Goal: Complete application form

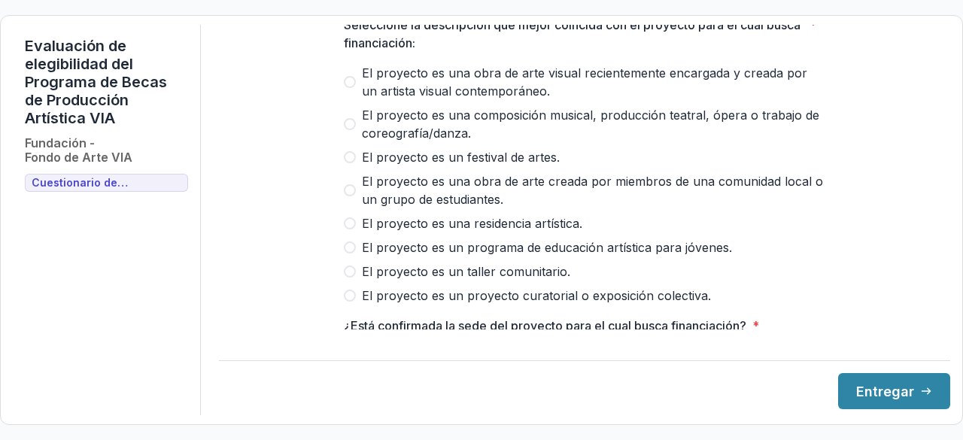
scroll to position [75, 0]
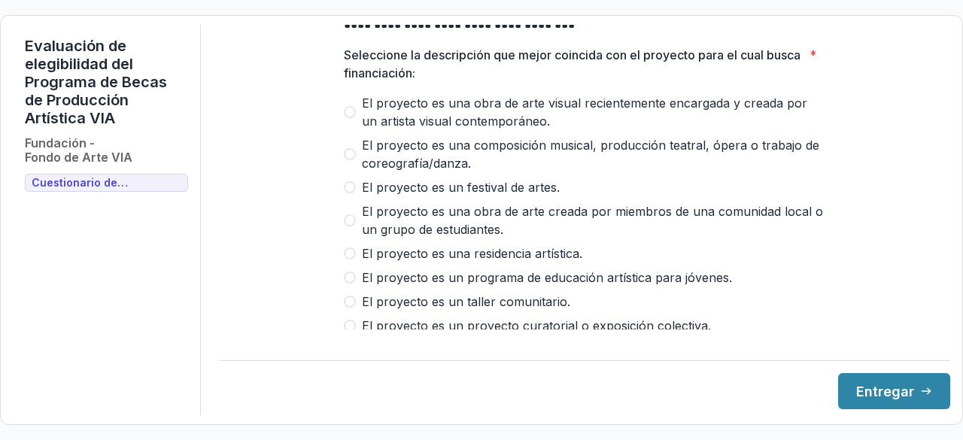
click at [345, 259] on span at bounding box center [350, 253] width 12 height 12
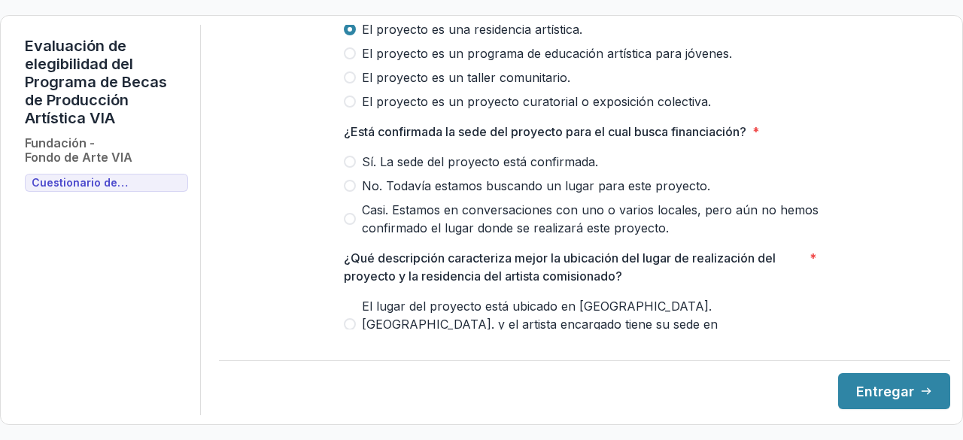
scroll to position [301, 0]
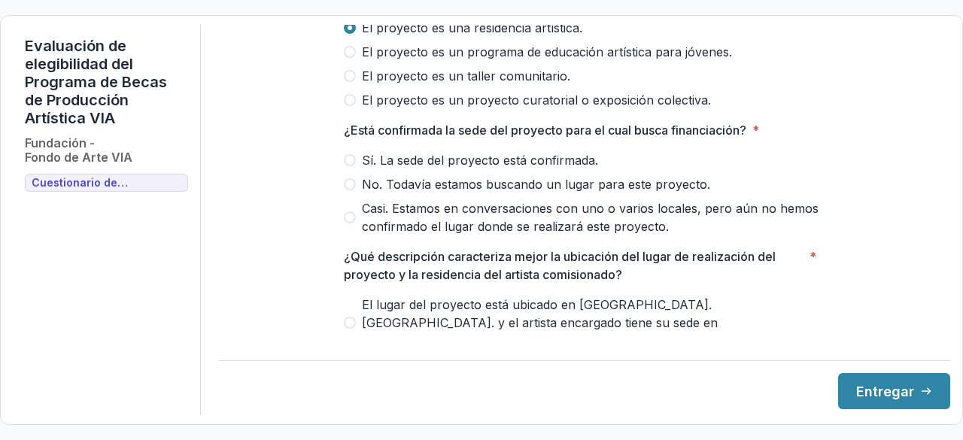
drag, startPoint x: 346, startPoint y: 195, endPoint x: 358, endPoint y: 211, distance: 20.5
click at [347, 190] on span at bounding box center [350, 184] width 12 height 12
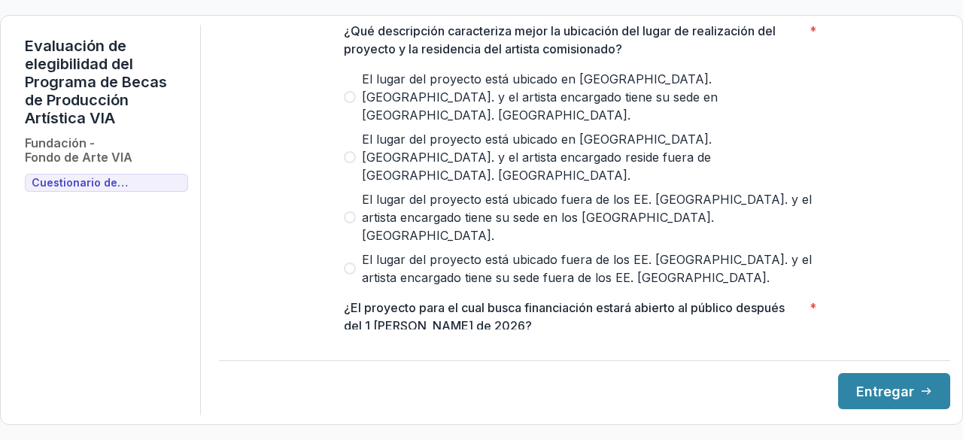
scroll to position [451, 0]
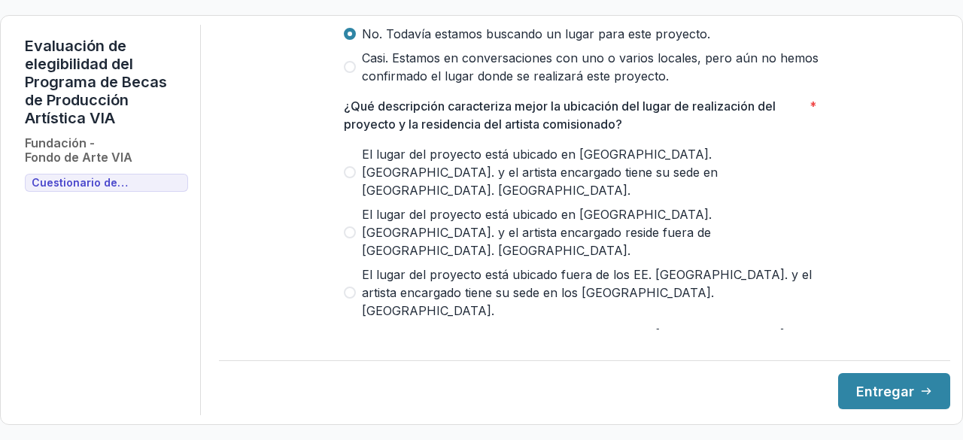
drag, startPoint x: 351, startPoint y: 177, endPoint x: 379, endPoint y: 189, distance: 30.0
click at [351, 177] on span at bounding box center [350, 172] width 12 height 12
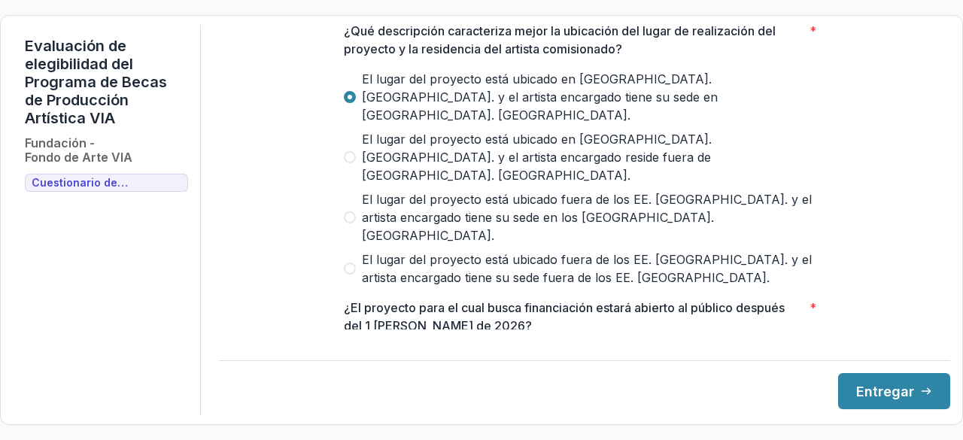
scroll to position [602, 0]
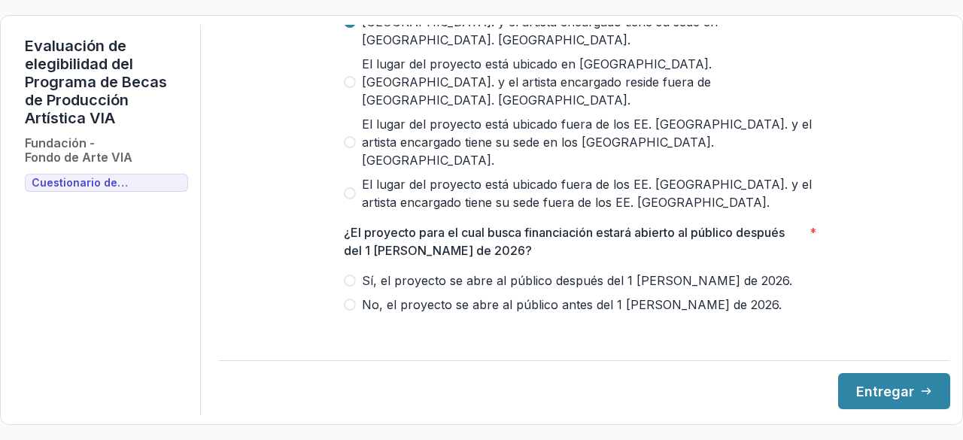
click at [347, 274] on span at bounding box center [350, 280] width 12 height 12
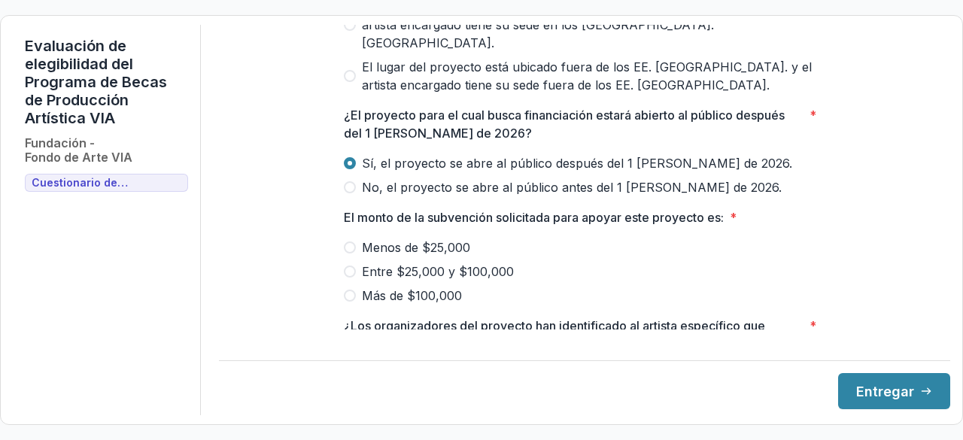
scroll to position [752, 0]
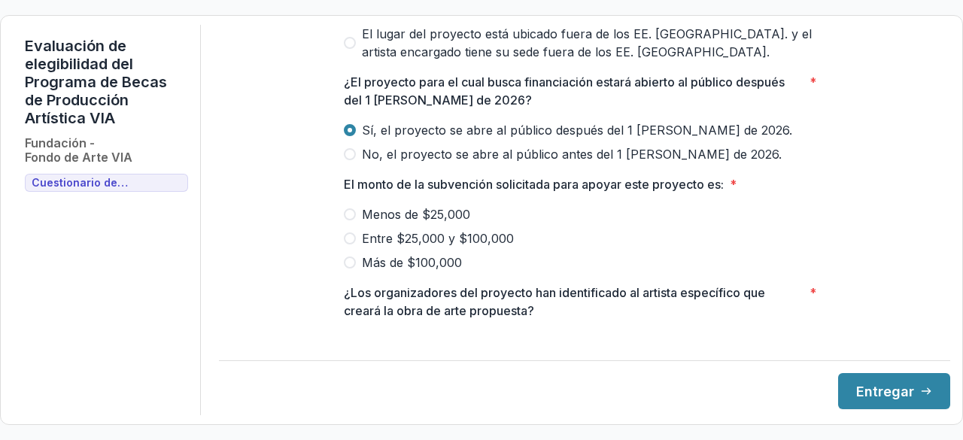
click at [354, 229] on label "Entre $25,000 y $100,000" at bounding box center [584, 238] width 481 height 18
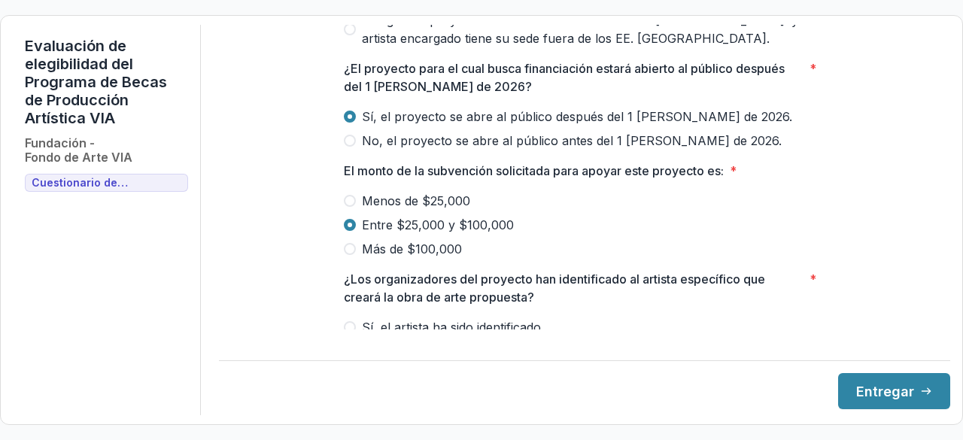
click at [347, 345] on span at bounding box center [350, 351] width 12 height 12
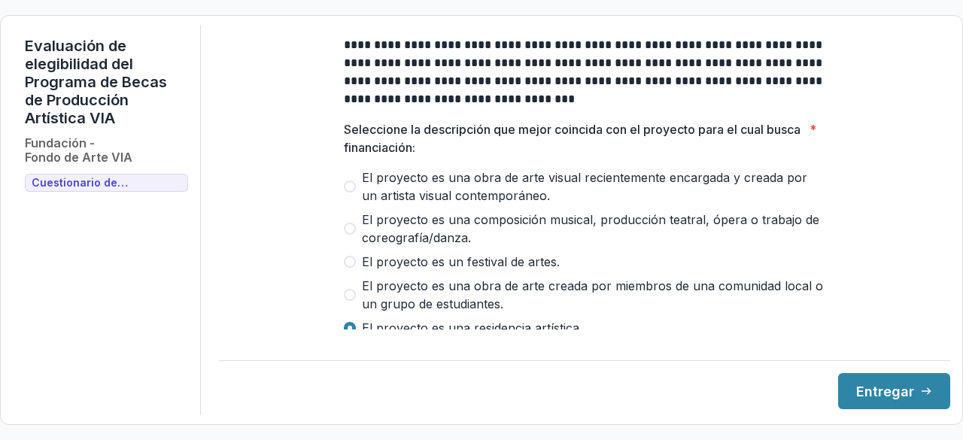
scroll to position [0, 0]
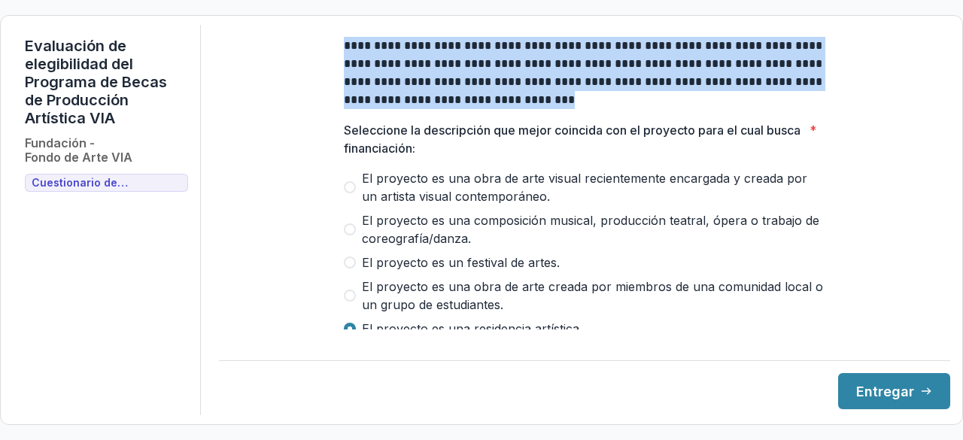
drag, startPoint x: 342, startPoint y: 57, endPoint x: 559, endPoint y: 119, distance: 225.9
click at [559, 109] on p "**********" at bounding box center [584, 73] width 481 height 72
drag, startPoint x: 588, startPoint y: 200, endPoint x: 584, endPoint y: 214, distance: 14.3
click at [588, 200] on span "El proyecto es una obra de arte visual recientemente encargada y creada por un …" at bounding box center [593, 187] width 463 height 36
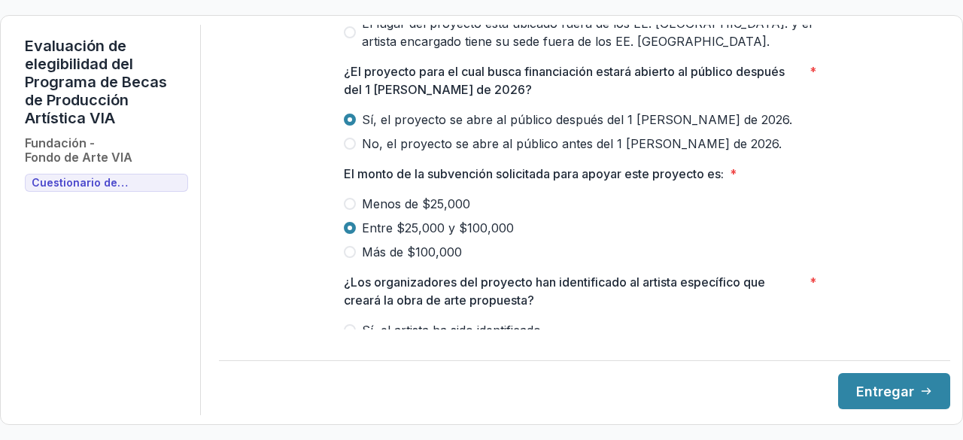
scroll to position [766, 0]
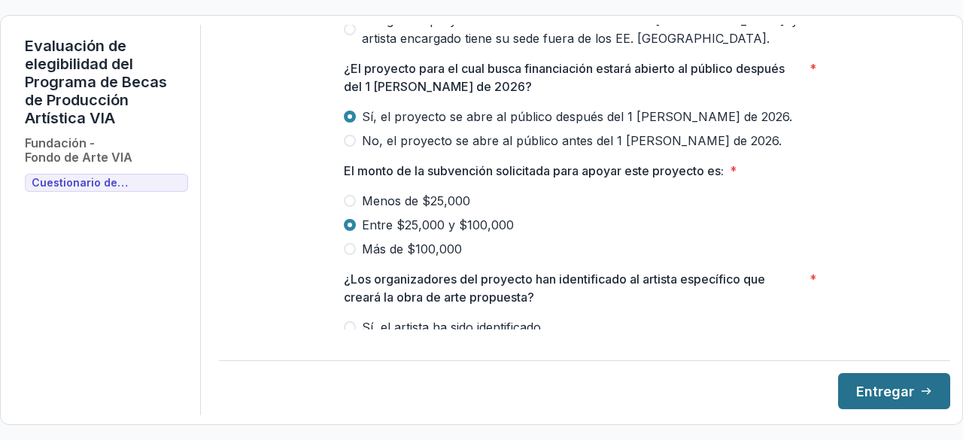
click at [867, 393] on font "Entregar" at bounding box center [885, 392] width 58 height 16
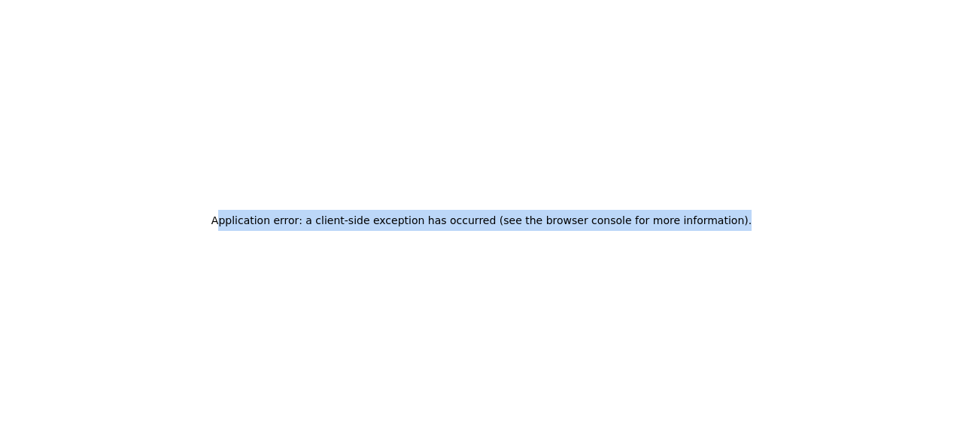
drag, startPoint x: 247, startPoint y: 220, endPoint x: 784, endPoint y: 232, distance: 536.3
click at [784, 232] on div "Application error: a client-side exception has occurred (see the browser consol…" at bounding box center [481, 220] width 963 height 440
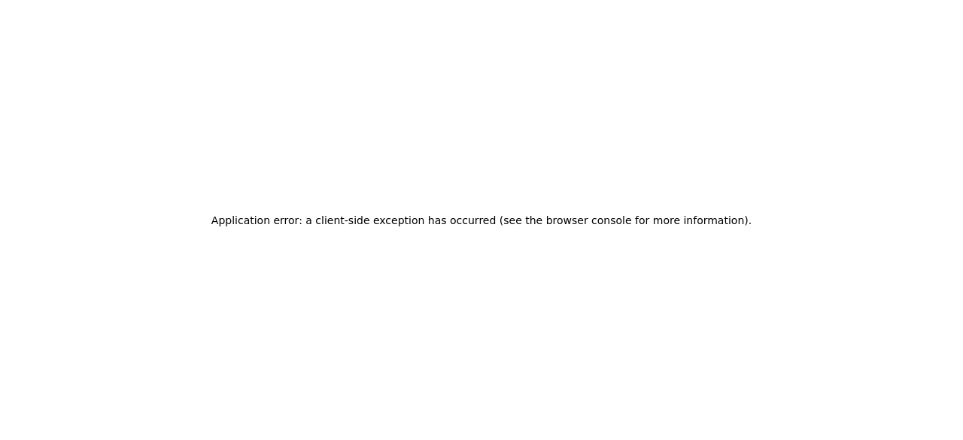
click at [223, 218] on div "Application error: a client-side exception has occurred (see the browser consol…" at bounding box center [481, 220] width 963 height 440
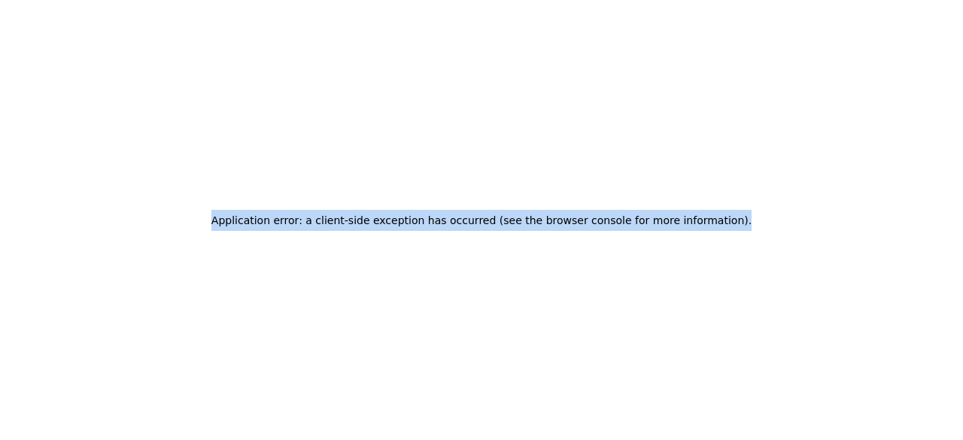
drag, startPoint x: 235, startPoint y: 220, endPoint x: 757, endPoint y: 241, distance: 521.5
click at [757, 241] on div "Application error: a client-side exception has occurred (see the browser consol…" at bounding box center [481, 220] width 963 height 440
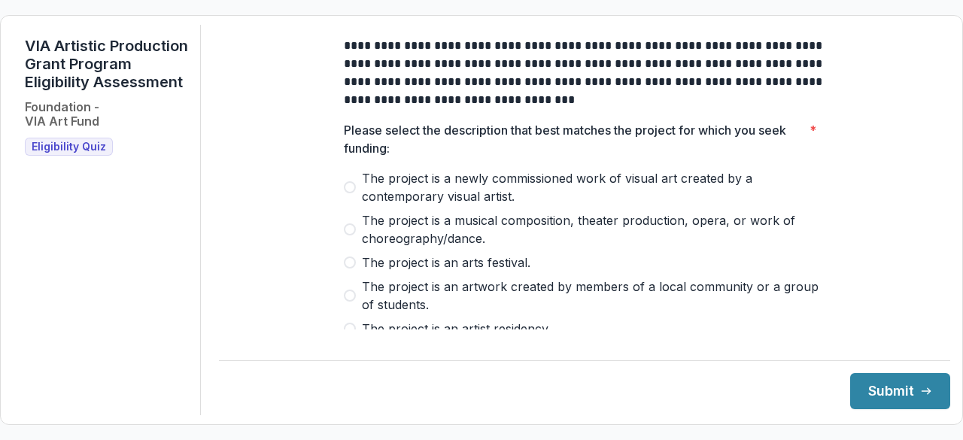
scroll to position [75, 0]
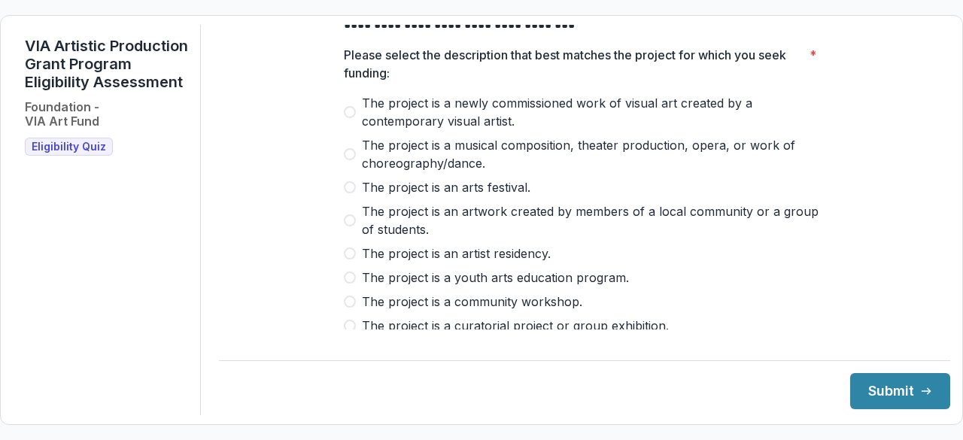
drag, startPoint x: 348, startPoint y: 266, endPoint x: 546, endPoint y: 294, distance: 199.7
click at [349, 259] on span at bounding box center [350, 253] width 12 height 12
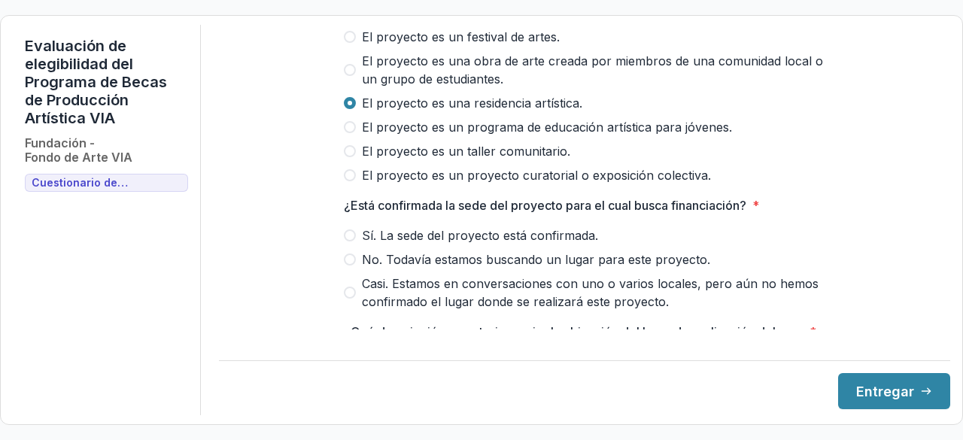
scroll to position [301, 0]
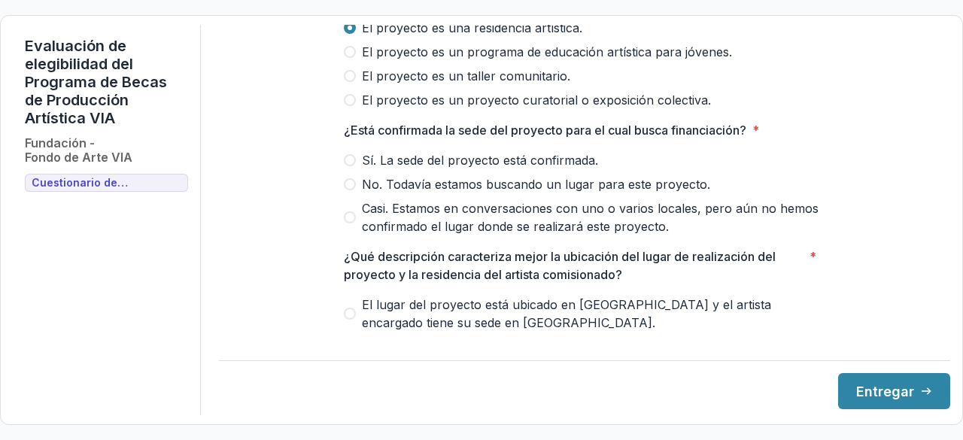
click at [346, 223] on span at bounding box center [350, 217] width 12 height 12
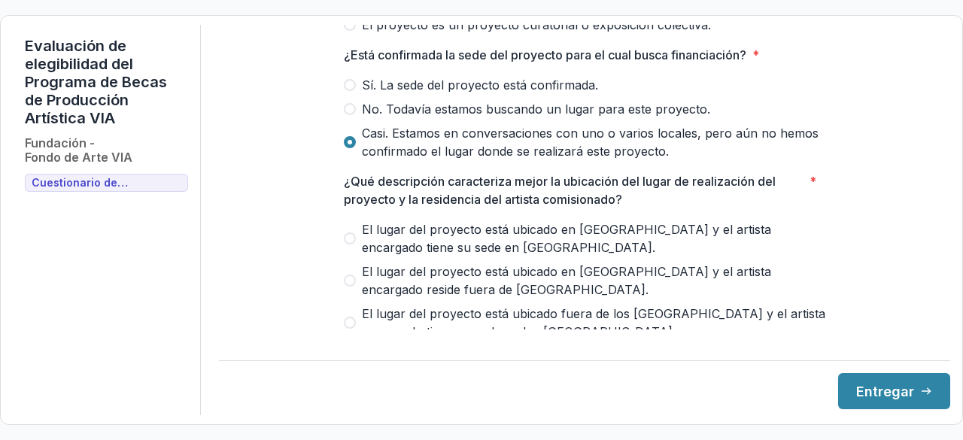
click at [347, 244] on span at bounding box center [350, 238] width 12 height 12
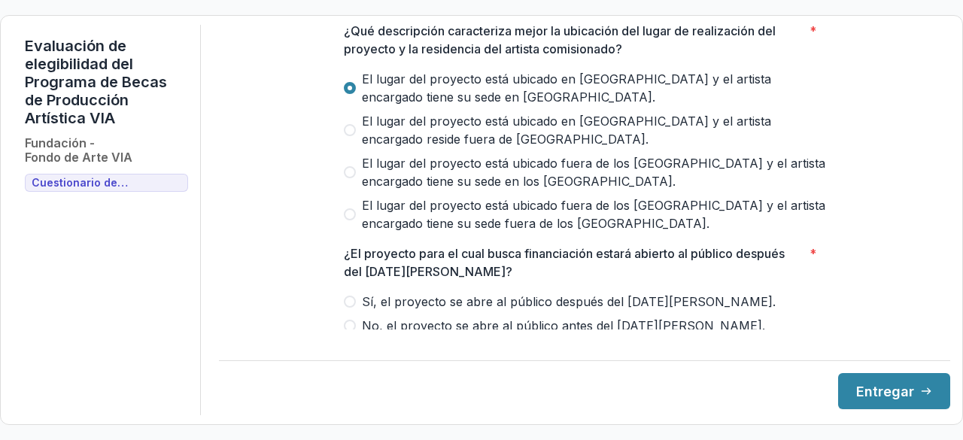
scroll to position [602, 0]
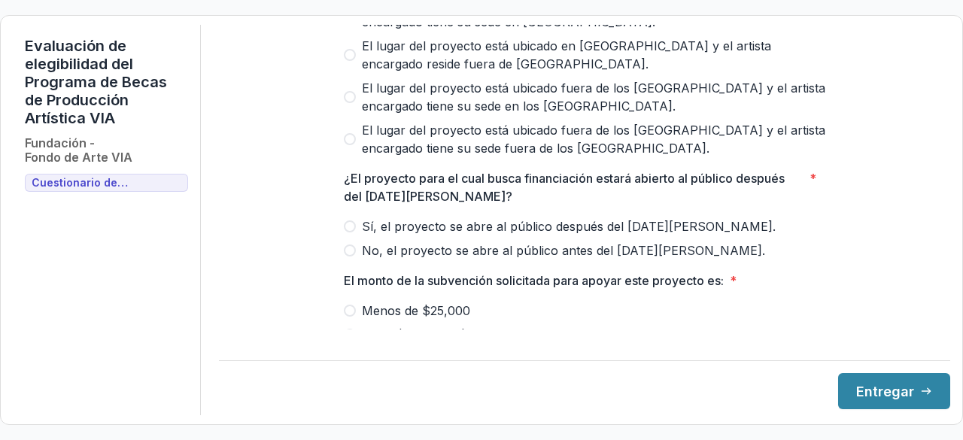
click at [346, 232] on span at bounding box center [350, 226] width 12 height 12
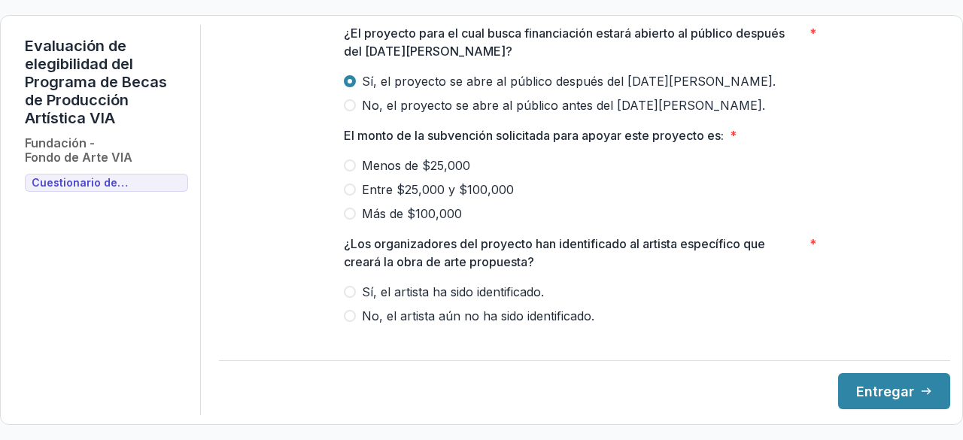
scroll to position [752, 0]
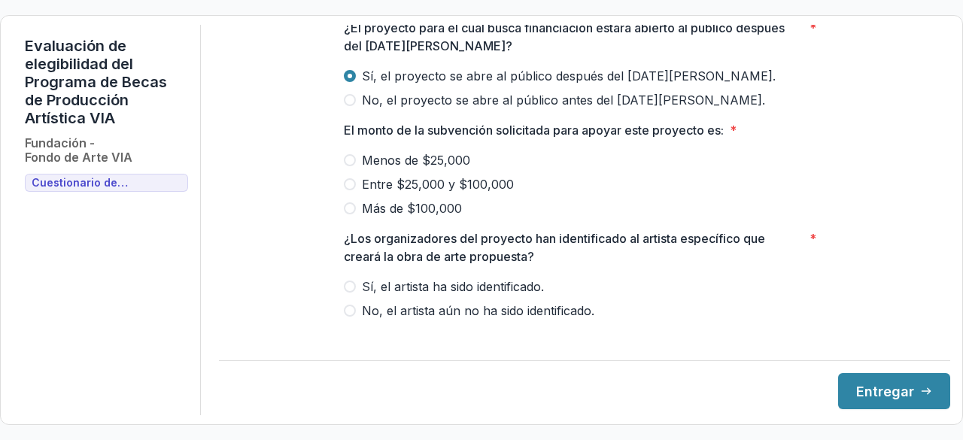
click at [347, 190] on span at bounding box center [350, 184] width 12 height 12
click at [350, 317] on span at bounding box center [350, 311] width 12 height 12
click at [883, 390] on font "Entregar" at bounding box center [885, 392] width 58 height 16
